Goal: Task Accomplishment & Management: Manage account settings

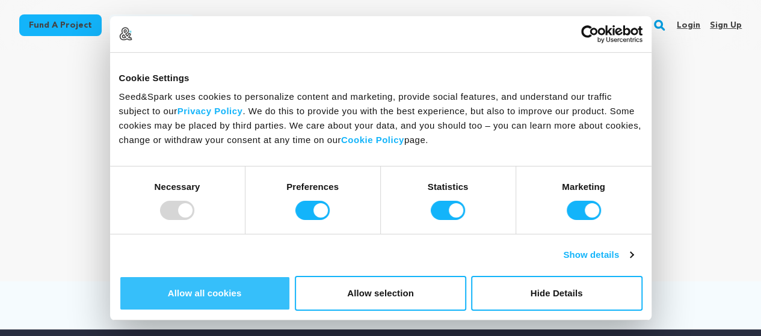
click at [291, 276] on button "Allow all cookies" at bounding box center [205, 293] width 172 height 35
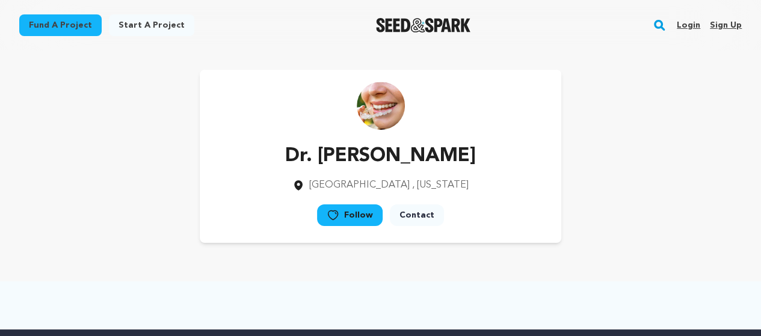
click at [718, 22] on link "Sign up" at bounding box center [726, 25] width 32 height 19
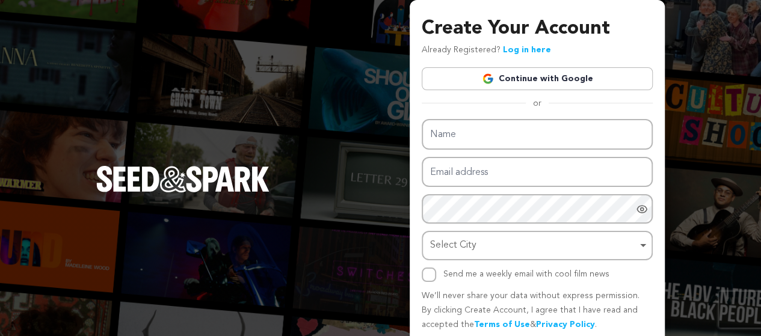
click at [559, 80] on link "Continue with Google" at bounding box center [537, 78] width 231 height 23
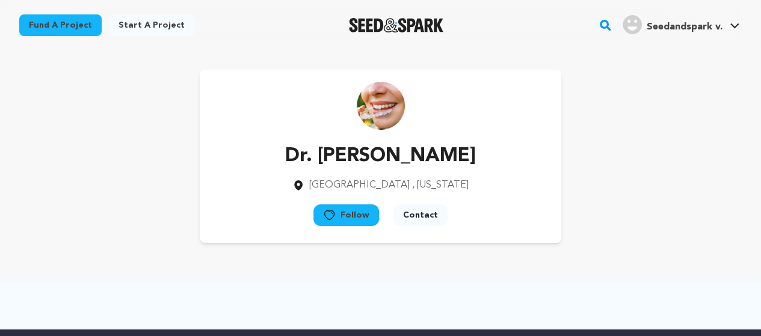
click at [140, 22] on link "Start a project" at bounding box center [151, 25] width 85 height 22
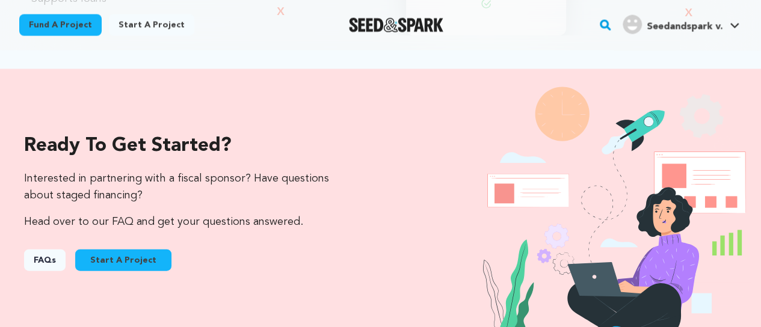
scroll to position [1201, 0]
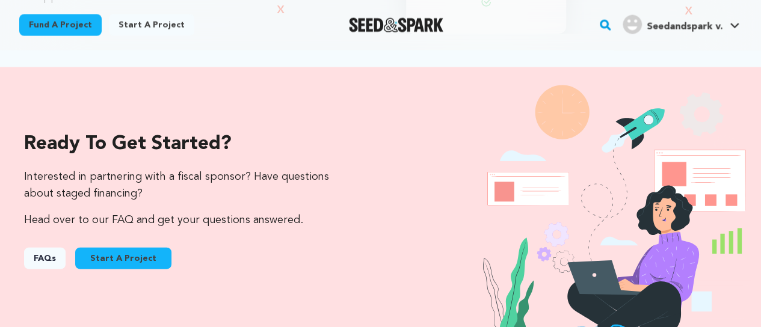
click at [120, 248] on button "Start A Project" at bounding box center [123, 259] width 96 height 22
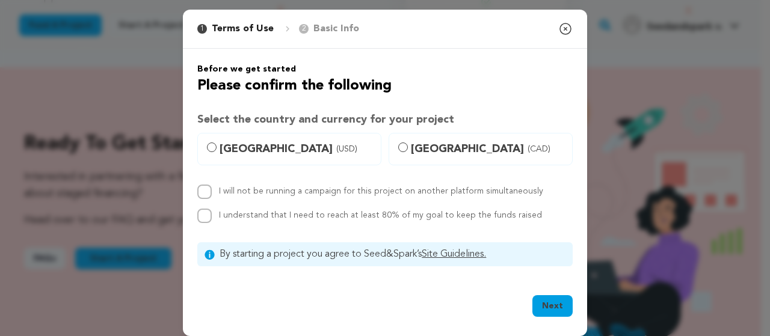
click at [561, 29] on icon "button" at bounding box center [565, 28] width 11 height 11
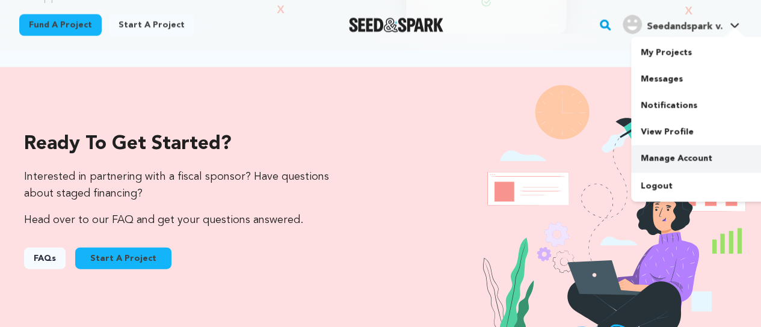
click at [678, 161] on link "Manage Account" at bounding box center [698, 159] width 135 height 26
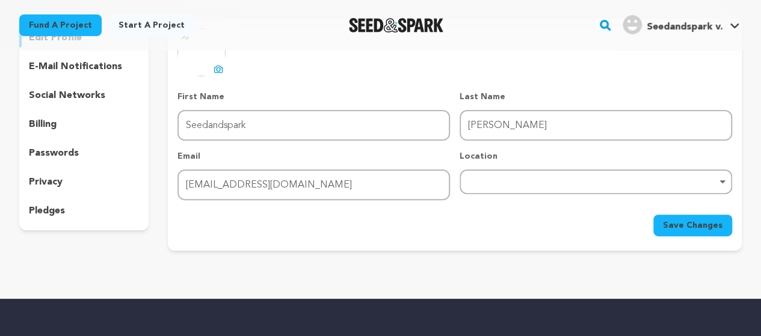
scroll to position [60, 0]
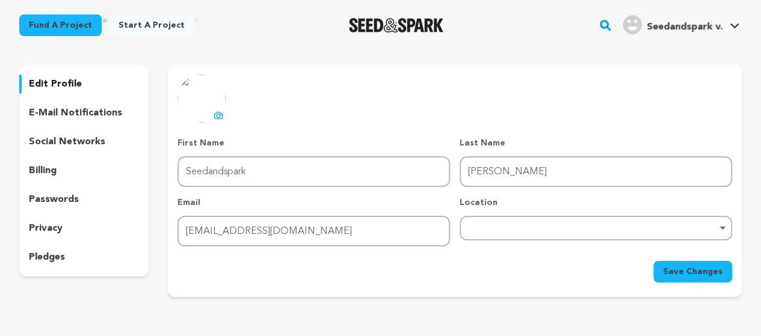
click at [91, 143] on p "social networks" at bounding box center [67, 142] width 76 height 14
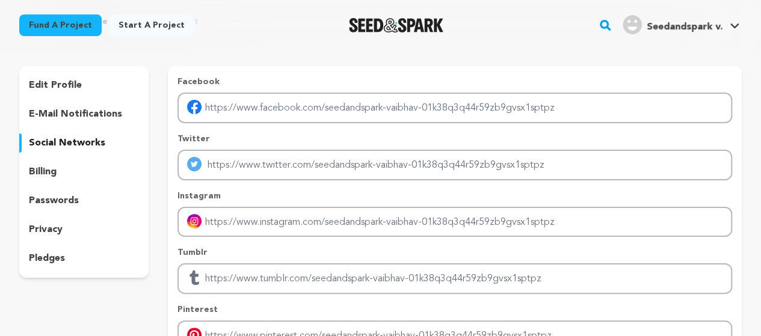
scroll to position [60, 0]
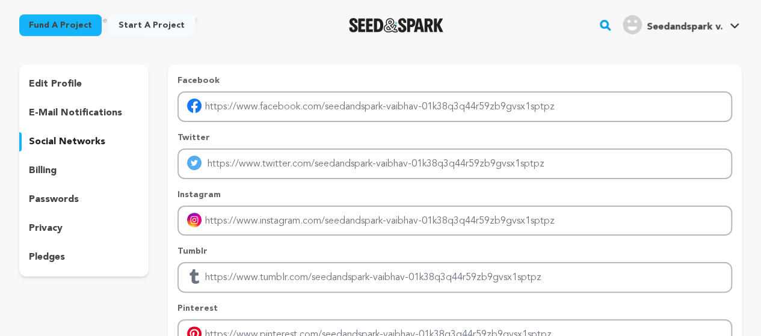
click at [58, 83] on p "edit profile" at bounding box center [55, 84] width 53 height 14
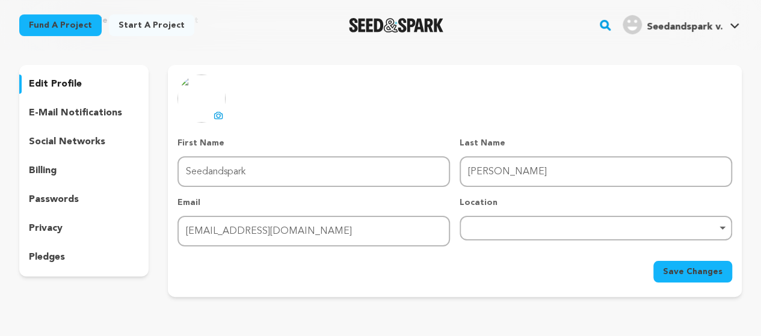
click at [50, 250] on p "pledges" at bounding box center [47, 257] width 36 height 14
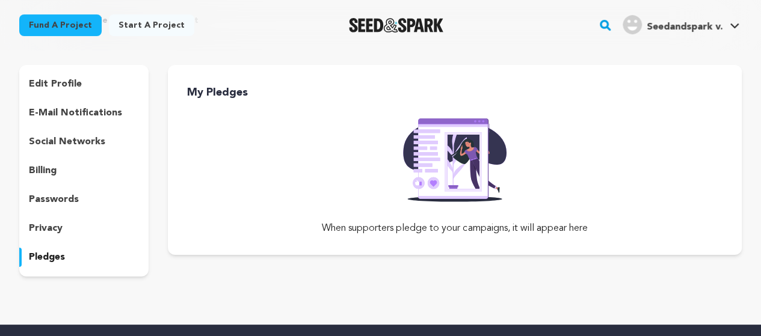
click at [57, 200] on p "passwords" at bounding box center [54, 200] width 50 height 14
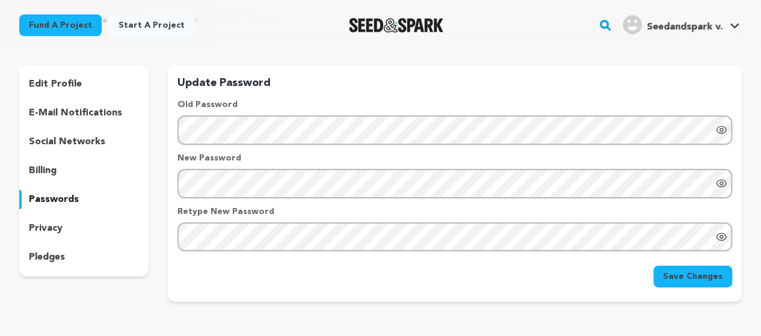
click at [51, 172] on p "billing" at bounding box center [43, 171] width 28 height 14
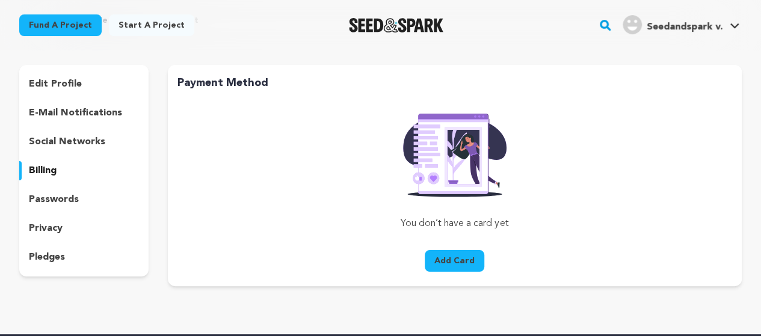
click at [66, 141] on p "social networks" at bounding box center [67, 142] width 76 height 14
